Goal: Navigation & Orientation: Find specific page/section

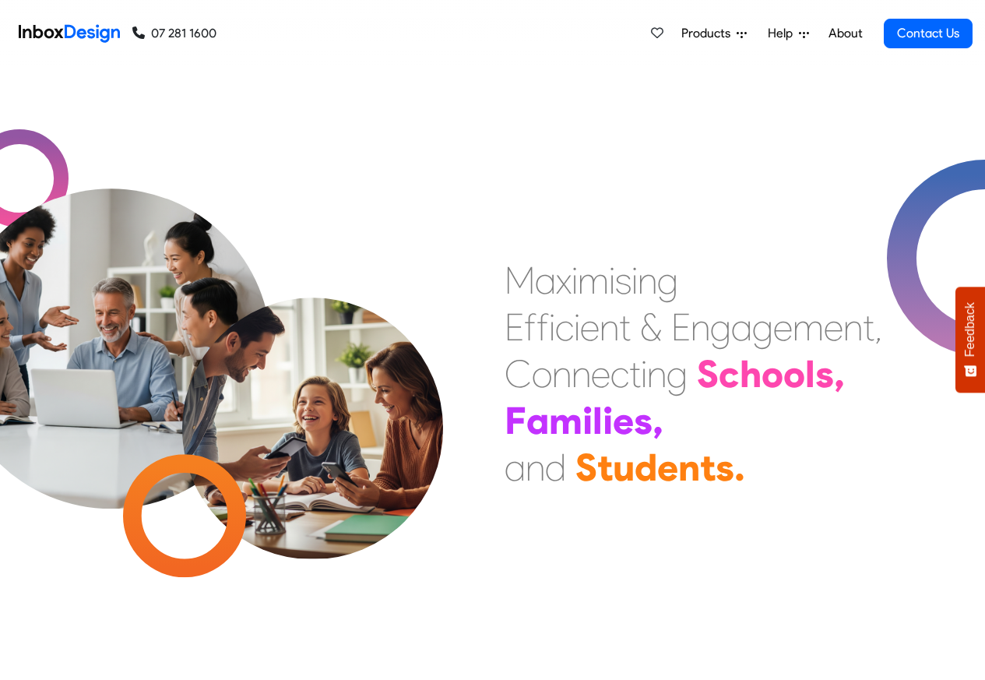
click at [697, 33] on span "Products" at bounding box center [708, 33] width 55 height 19
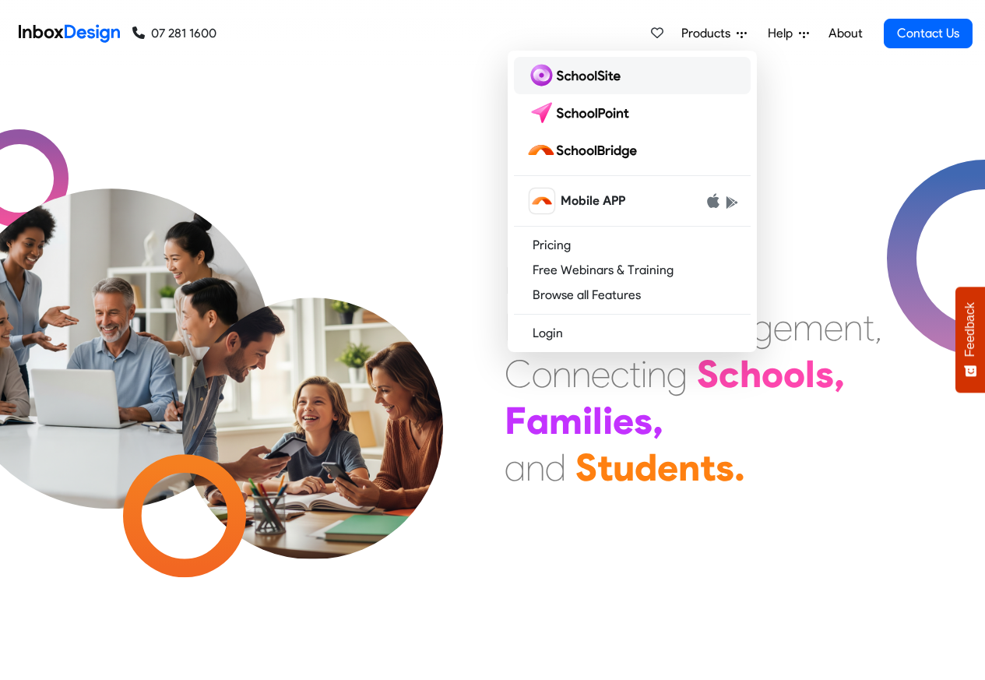
click at [549, 76] on img at bounding box center [576, 75] width 100 height 25
